Goal: Use online tool/utility: Utilize a website feature to perform a specific function

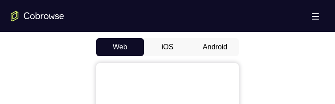
click at [224, 51] on button "Android" at bounding box center [215, 47] width 48 height 18
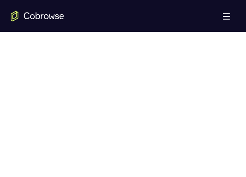
scroll to position [474, 0]
click at [204, 37] on div at bounding box center [123, 143] width 225 height 274
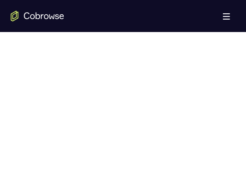
scroll to position [471, 0]
click at [196, 49] on div at bounding box center [123, 147] width 225 height 274
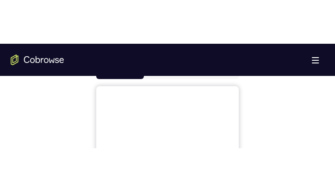
scroll to position [402, 0]
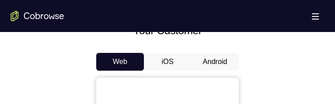
click at [216, 54] on button "Android" at bounding box center [215, 62] width 48 height 18
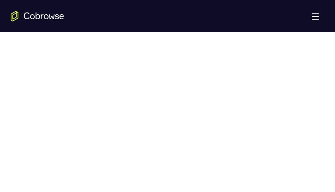
scroll to position [491, 0]
click at [302, 83] on div at bounding box center [168, 126] width 314 height 274
click at [332, 92] on div "Your Support Agent Your Customer Web iOS Android Next Steps We’d be happy to gi…" at bounding box center [167, 11] width 335 height 940
click at [271, 56] on div at bounding box center [168, 81] width 314 height 274
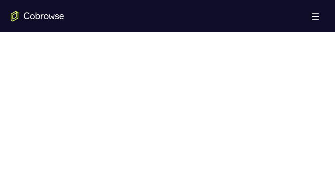
scroll to position [503, 0]
click at [278, 67] on div at bounding box center [168, 115] width 314 height 274
click at [264, 69] on div at bounding box center [168, 115] width 314 height 274
click at [300, 104] on div at bounding box center [168, 165] width 314 height 274
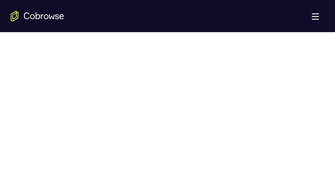
click at [299, 74] on div at bounding box center [168, 165] width 314 height 274
click at [299, 98] on div at bounding box center [168, 165] width 314 height 274
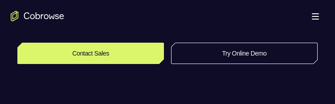
scroll to position [187, 0]
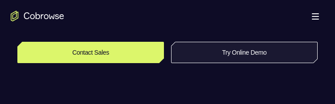
click at [181, 59] on link "Try Online Demo" at bounding box center [244, 52] width 147 height 21
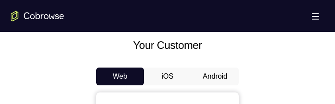
scroll to position [388, 0]
click at [213, 76] on button "Android" at bounding box center [215, 77] width 48 height 18
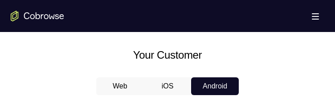
scroll to position [412, 0]
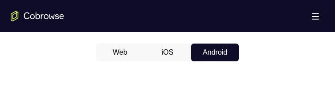
click at [128, 48] on button "Web" at bounding box center [120, 53] width 48 height 18
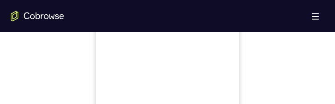
scroll to position [490, 0]
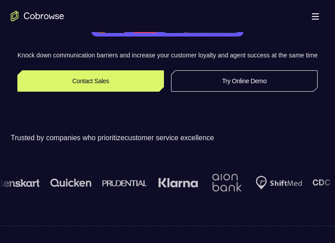
scroll to position [166, 0]
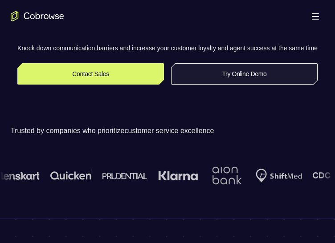
click at [206, 79] on link "Try Online Demo" at bounding box center [244, 73] width 147 height 21
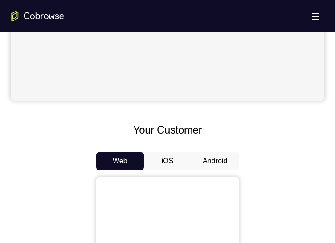
scroll to position [303, 0]
click at [218, 156] on button "Android" at bounding box center [215, 162] width 48 height 18
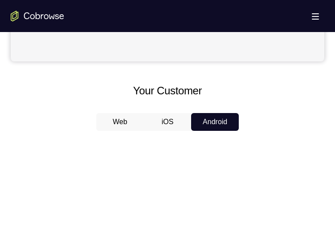
scroll to position [369, 0]
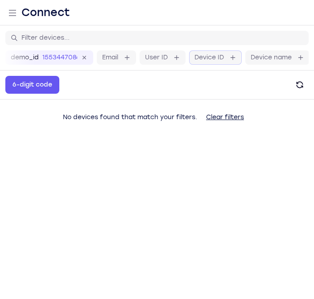
scroll to position [9, 3]
